Goal: Task Accomplishment & Management: Manage account settings

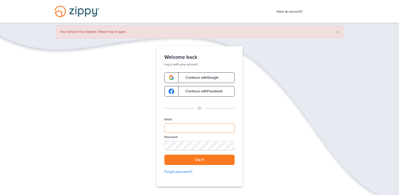
drag, startPoint x: 188, startPoint y: 125, endPoint x: 190, endPoint y: 129, distance: 4.4
click at [188, 125] on input "Email" at bounding box center [199, 128] width 70 height 10
click at [164, 155] on button "Log in" at bounding box center [199, 160] width 70 height 10
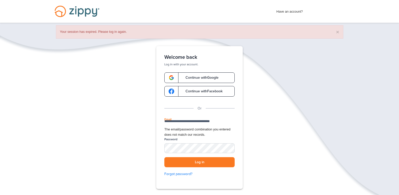
click at [210, 127] on input "**********" at bounding box center [199, 122] width 70 height 10
type input "**********"
click at [164, 157] on button "Log in" at bounding box center [199, 162] width 70 height 10
click at [228, 151] on div "SHOW" at bounding box center [228, 148] width 11 height 5
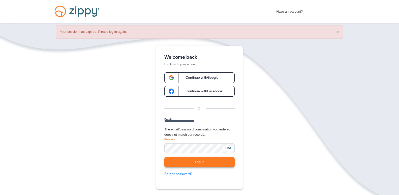
click at [210, 167] on button "Log in" at bounding box center [199, 162] width 70 height 10
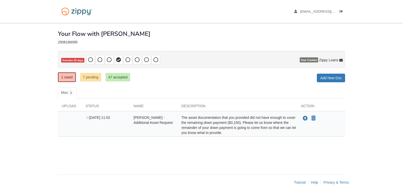
drag, startPoint x: 285, startPoint y: 195, endPoint x: 284, endPoint y: 198, distance: 3.6
drag, startPoint x: 284, startPoint y: 198, endPoint x: 253, endPoint y: 76, distance: 125.7
click at [253, 76] on div "1 owed 7 pending 47 accepted My Estimated Payment × My Estimated Payment Add Ne…" at bounding box center [201, 77] width 287 height 9
